Goal: Find specific page/section: Find specific page/section

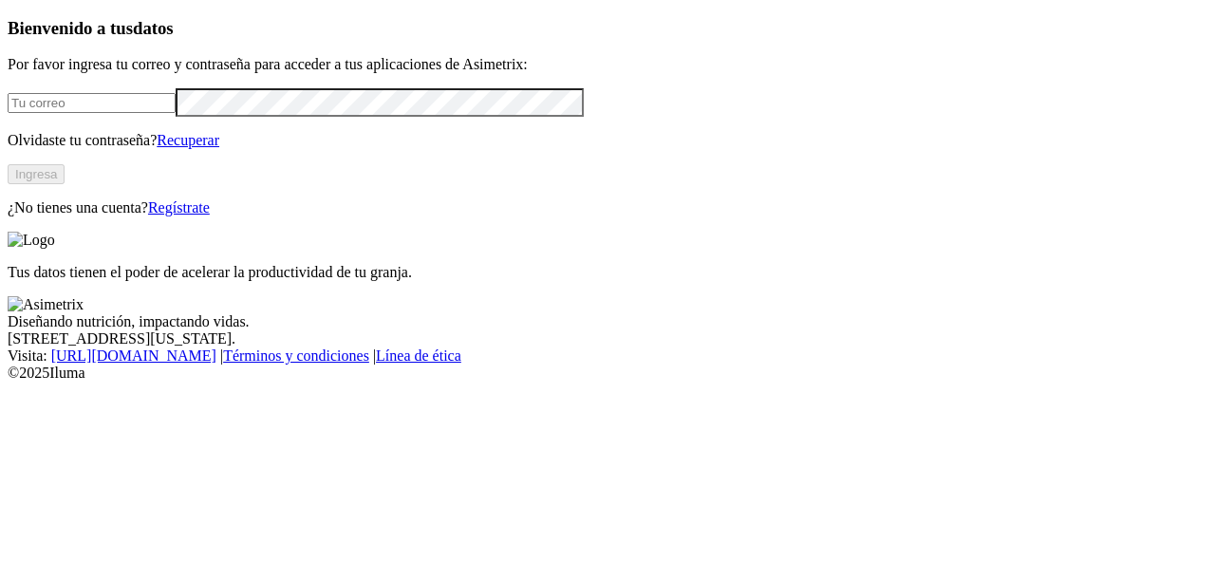
type input "[EMAIL_ADDRESS][DOMAIN_NAME]"
click at [65, 184] on button "Ingresa" at bounding box center [36, 174] width 57 height 20
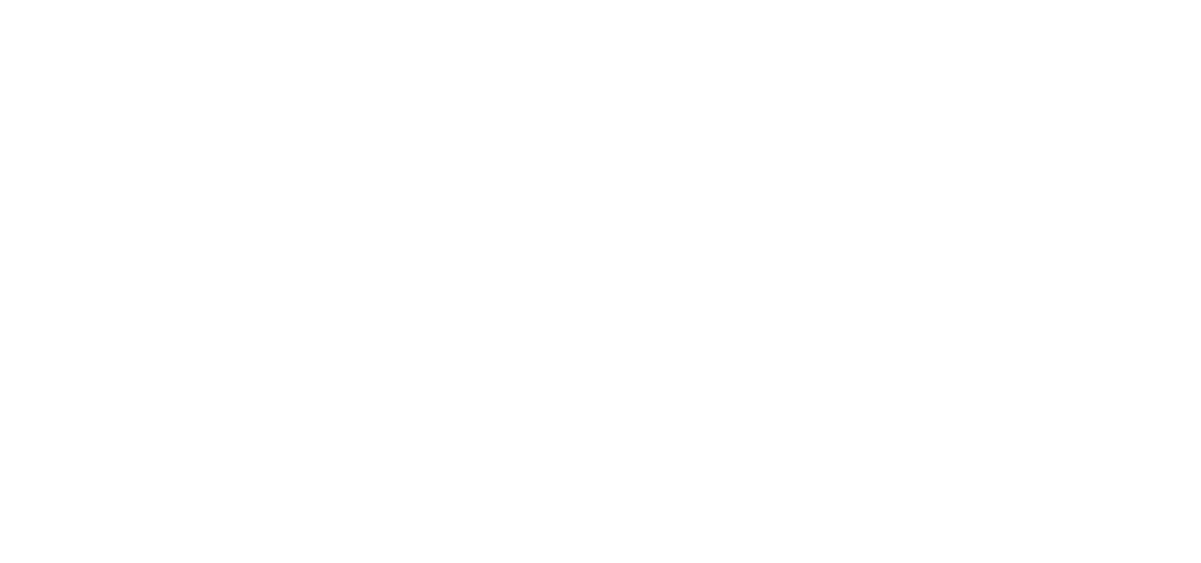
type input "cyf"
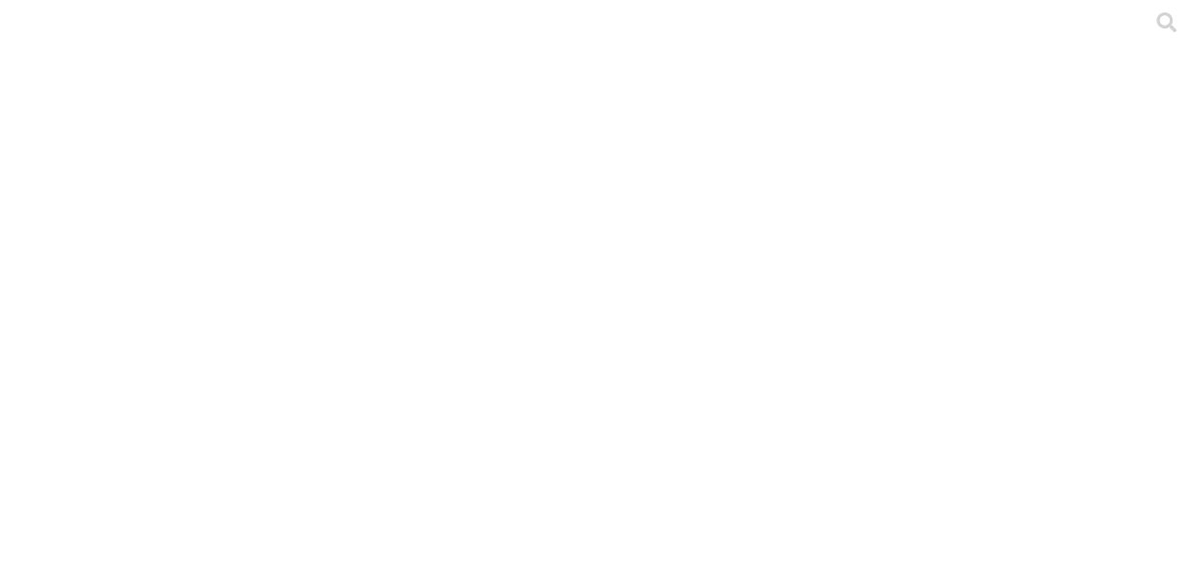
scroll to position [47, 0]
